Goal: Find specific page/section: Find specific page/section

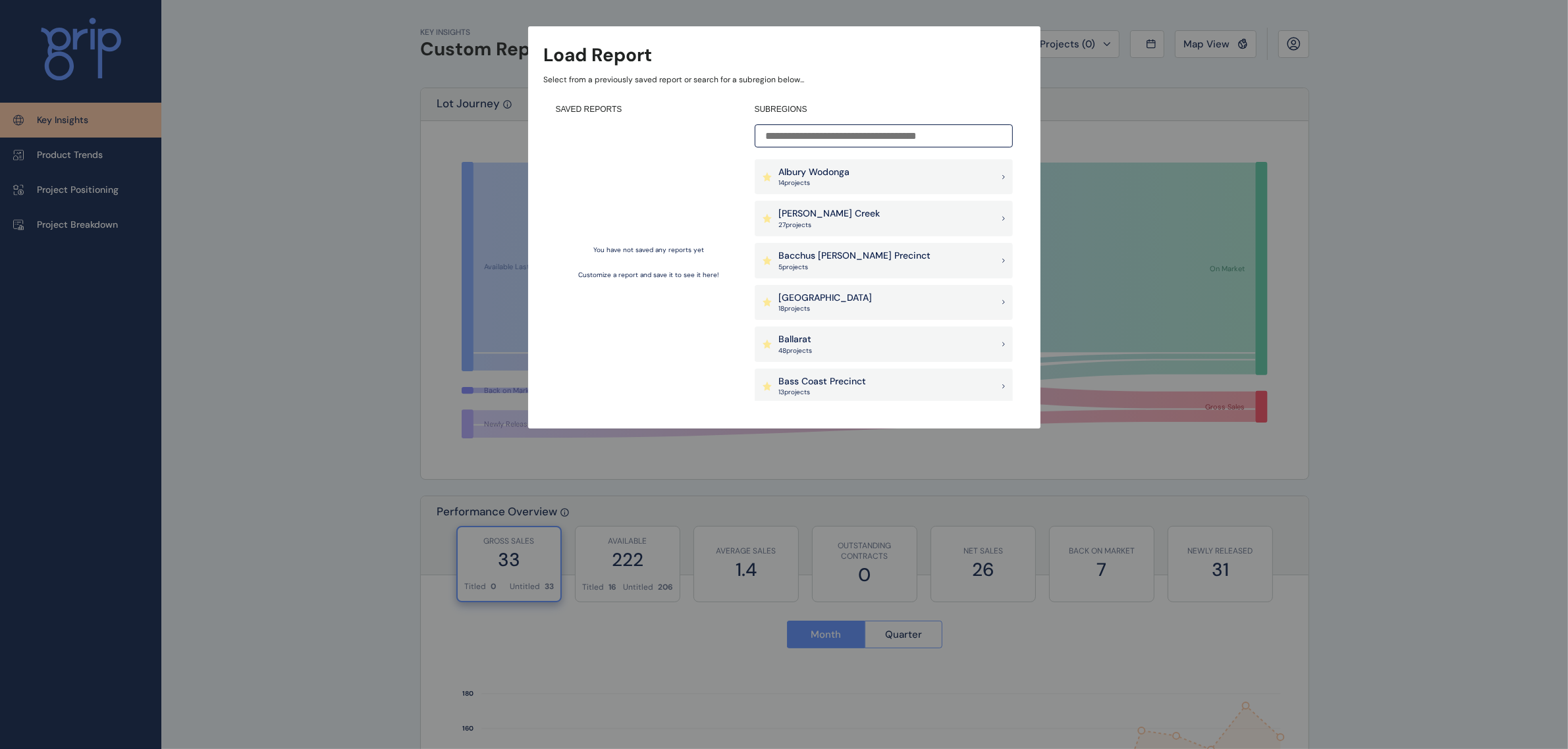
click at [858, 260] on p "Bacchus Marsh Precinct" at bounding box center [854, 256] width 152 height 13
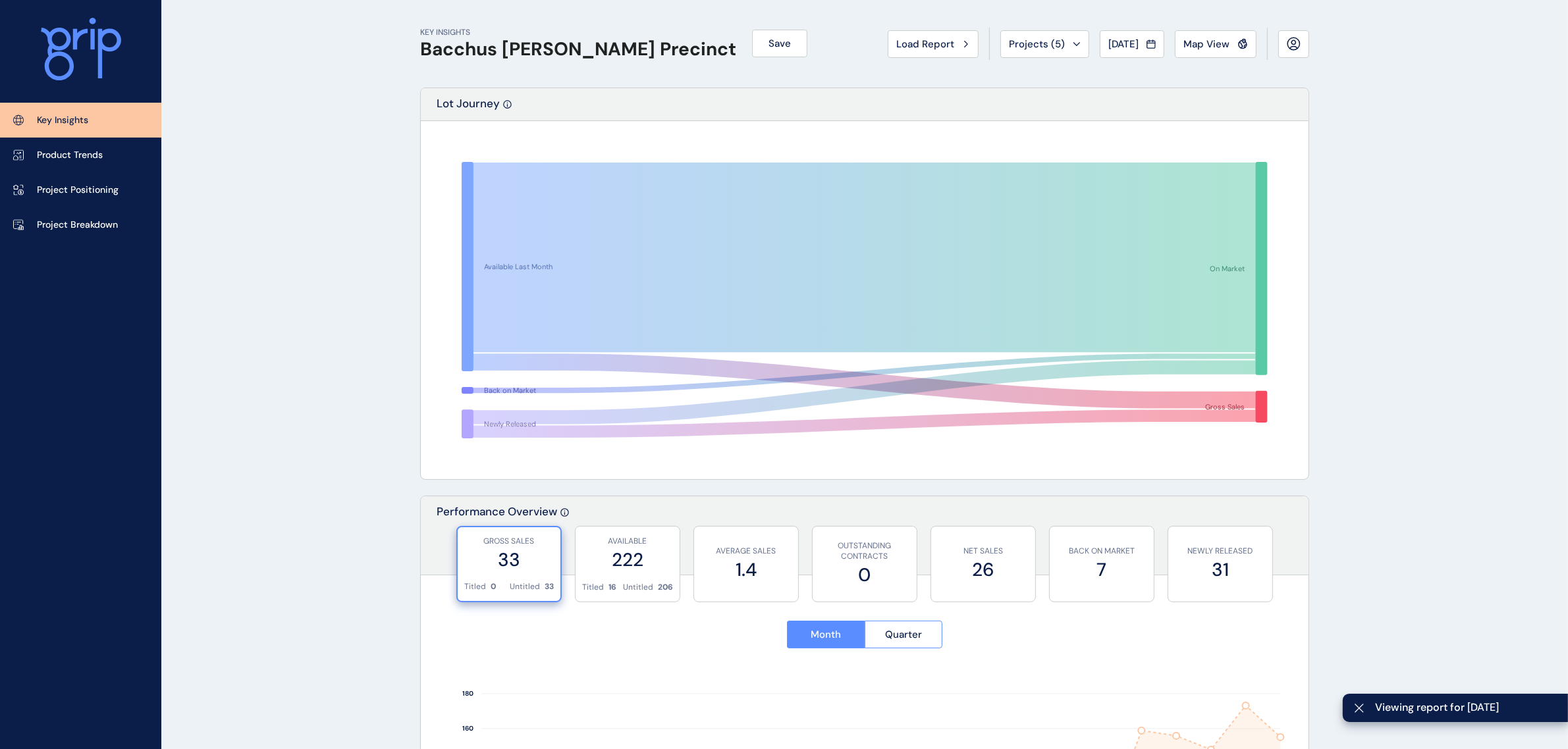
click at [1215, 53] on button "Map View" at bounding box center [1215, 44] width 82 height 27
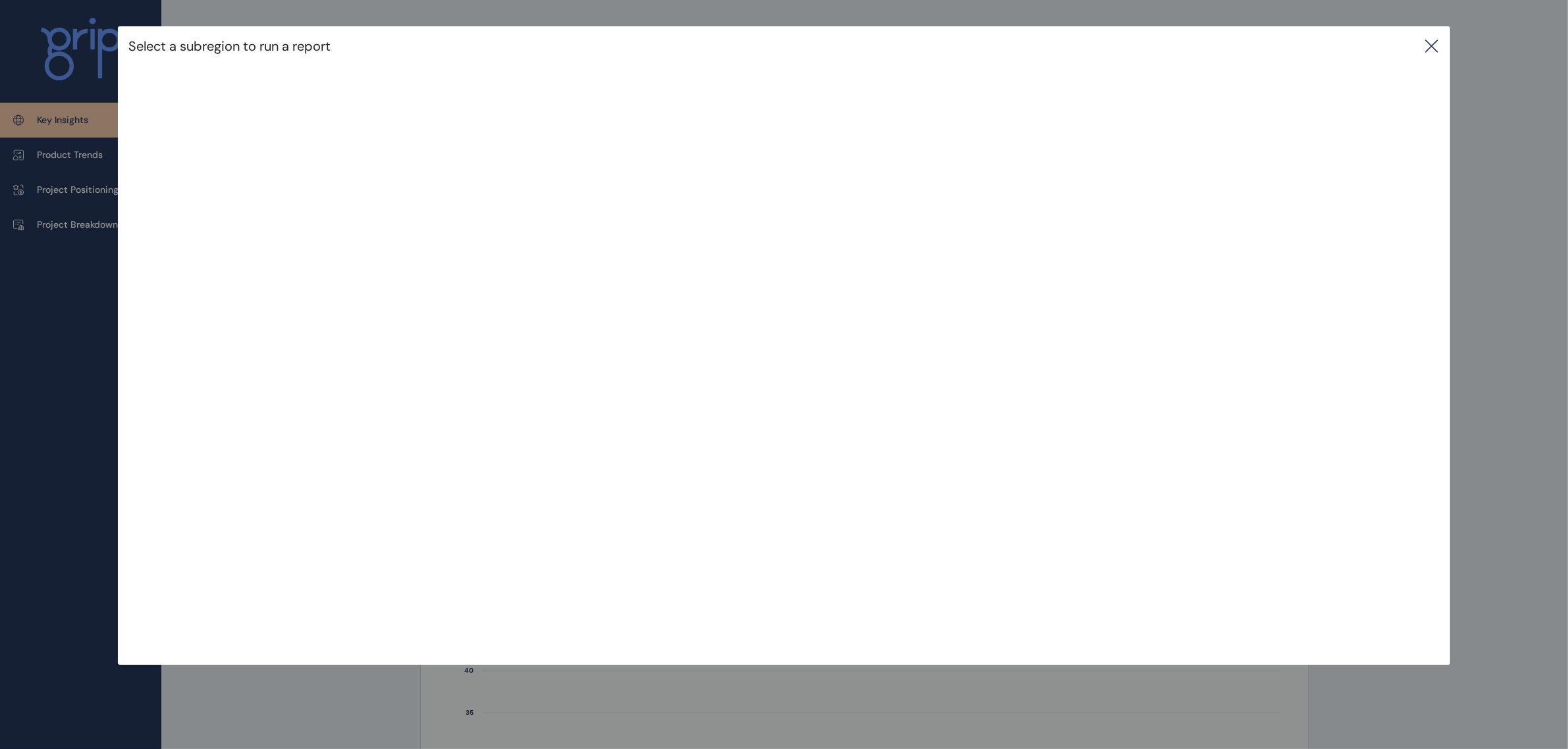
drag, startPoint x: 1437, startPoint y: 40, endPoint x: 1428, endPoint y: 24, distance: 18.4
click at [1437, 40] on icon at bounding box center [1431, 46] width 16 height 16
